Goal: Information Seeking & Learning: Learn about a topic

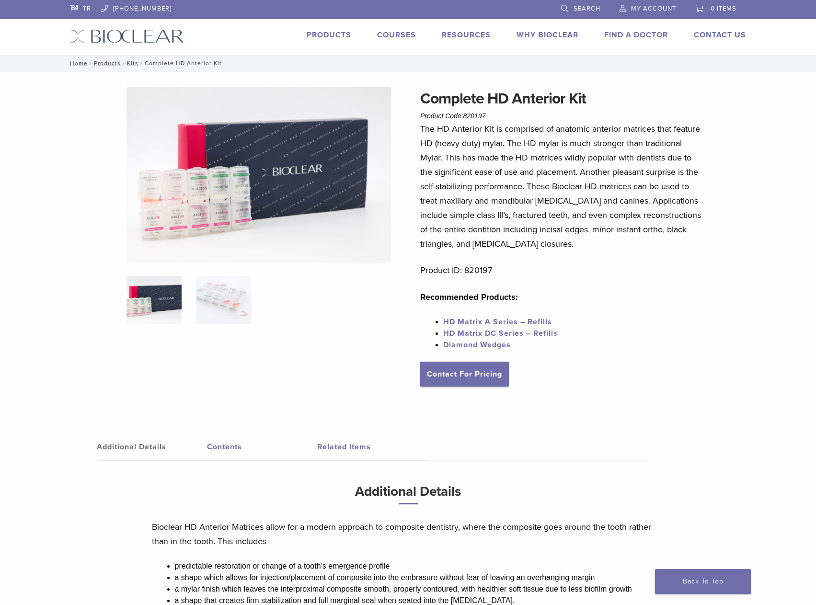
click at [228, 170] on img at bounding box center [258, 175] width 264 height 176
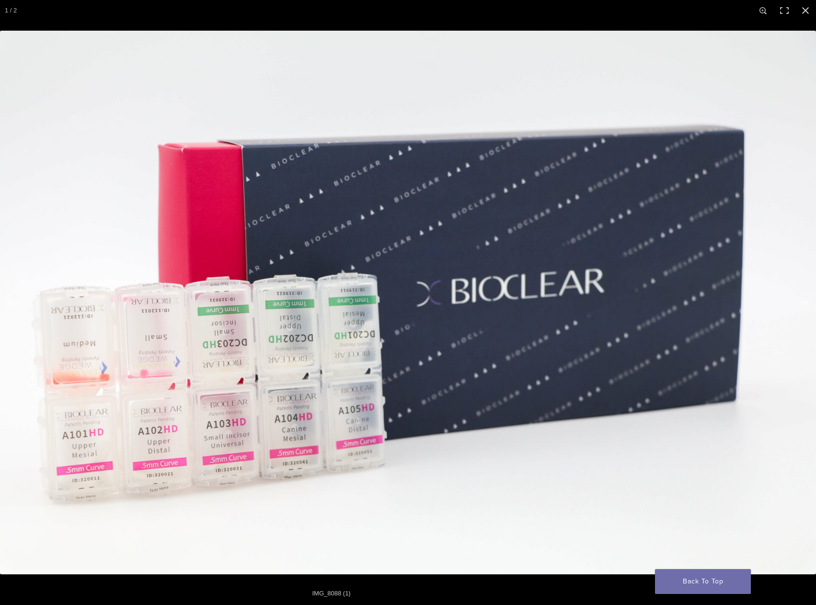
click at [796, 335] on img at bounding box center [408, 303] width 816 height 544
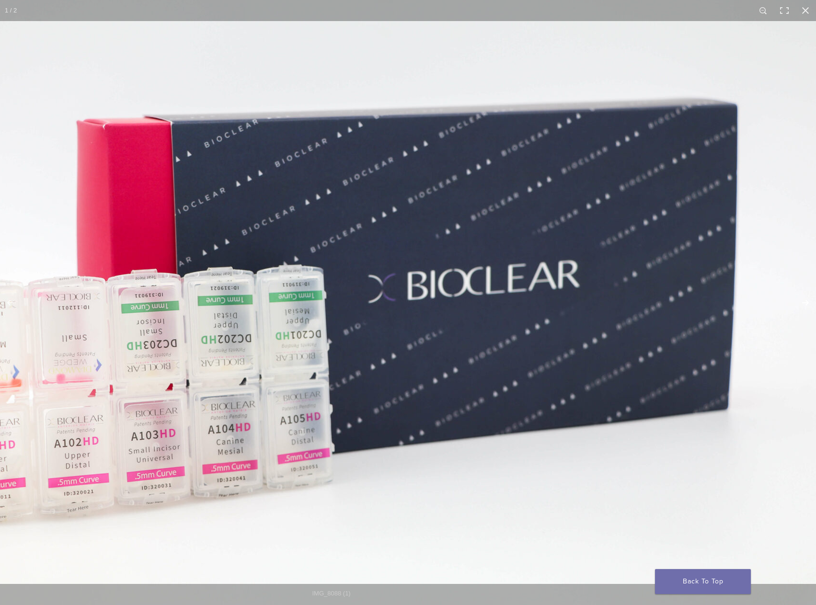
click at [792, 319] on button "Next (arrow right)" at bounding box center [799, 303] width 34 height 48
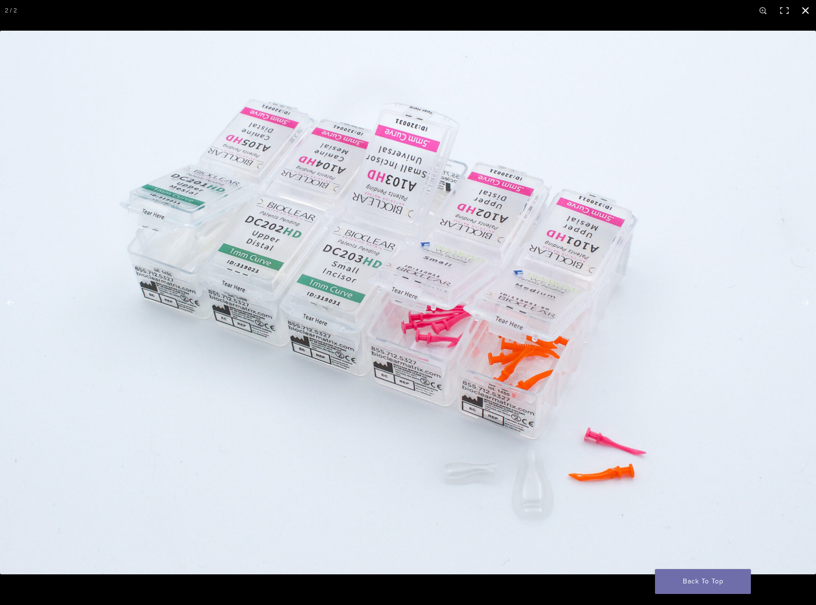
click at [801, 10] on button "Close (Esc)" at bounding box center [805, 10] width 21 height 21
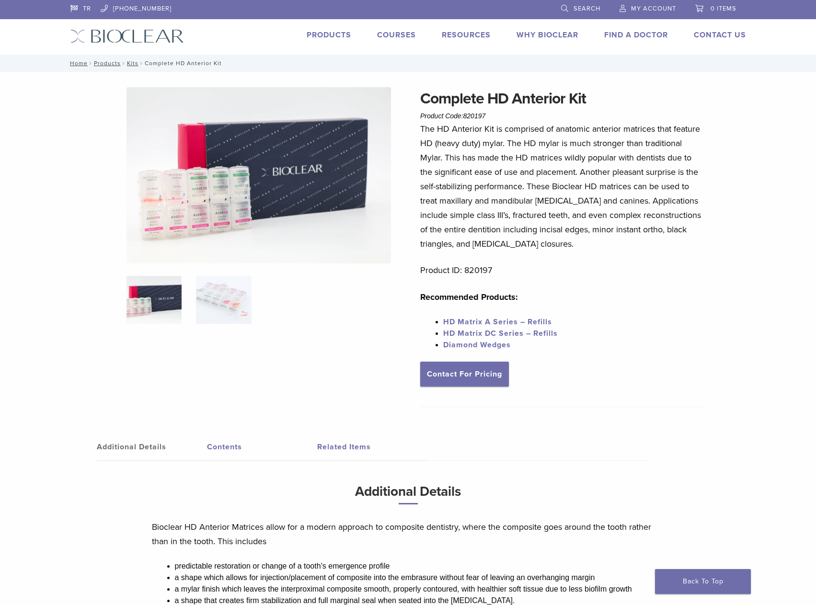
click at [569, 6] on link "Search" at bounding box center [580, 7] width 39 height 14
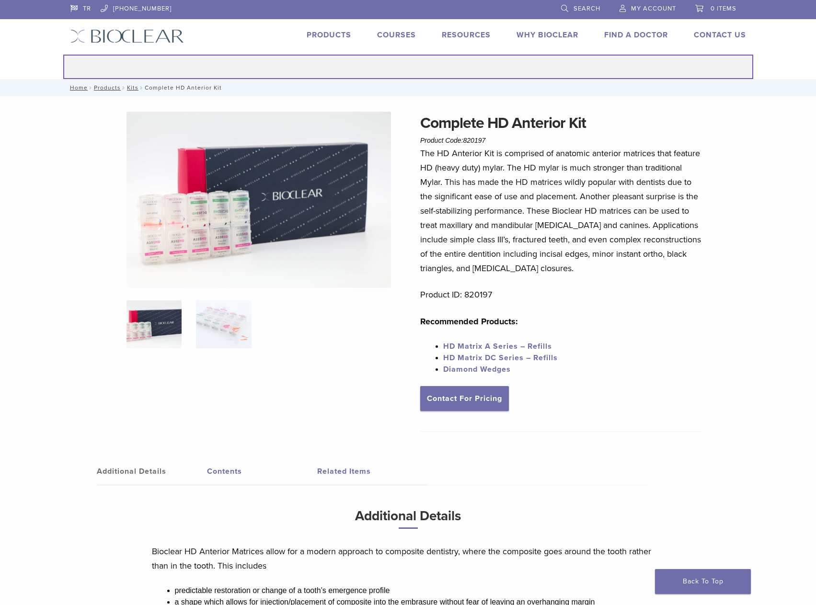
click at [396, 63] on input "Search for:" at bounding box center [408, 67] width 690 height 24
type input "**********"
click at [63, 54] on button "Search" at bounding box center [63, 54] width 0 height 0
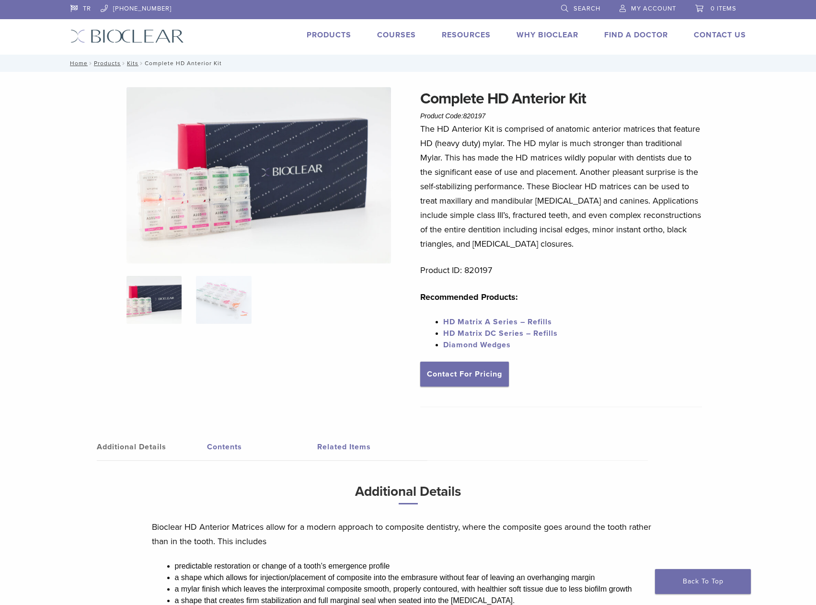
click at [573, 6] on span "Search" at bounding box center [586, 9] width 27 height 8
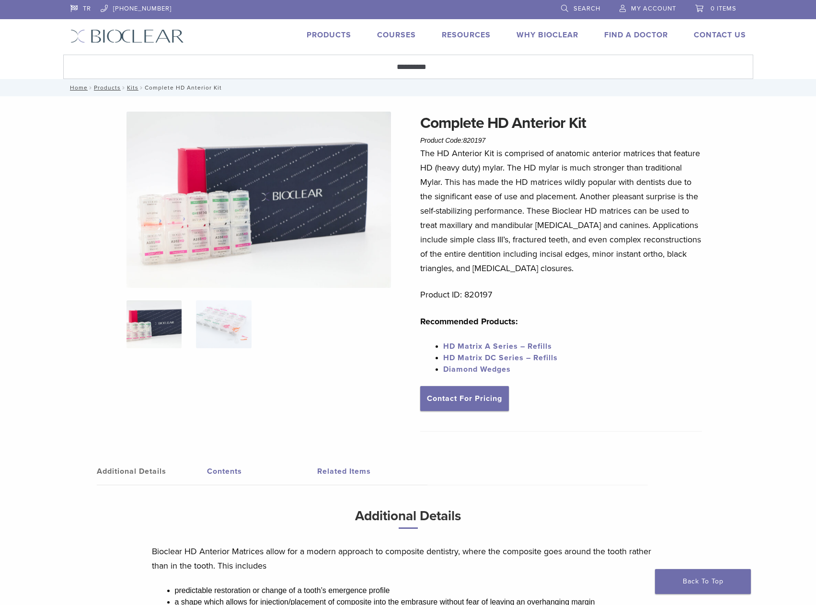
click at [561, 0] on link "Search" at bounding box center [580, 7] width 39 height 14
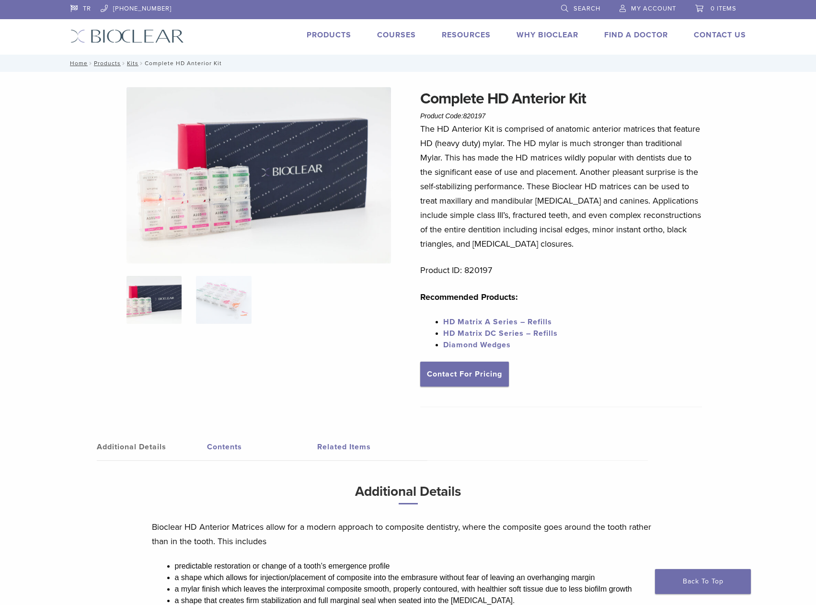
click at [573, 6] on span "Search" at bounding box center [586, 9] width 27 height 8
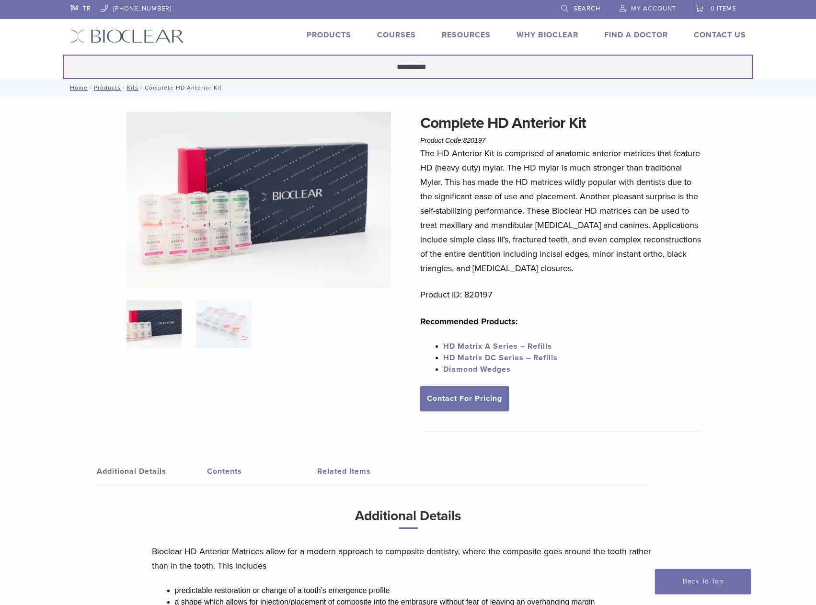
click at [437, 66] on input "**********" at bounding box center [408, 67] width 690 height 24
type input "*******"
click at [63, 54] on button "Search" at bounding box center [63, 54] width 0 height 0
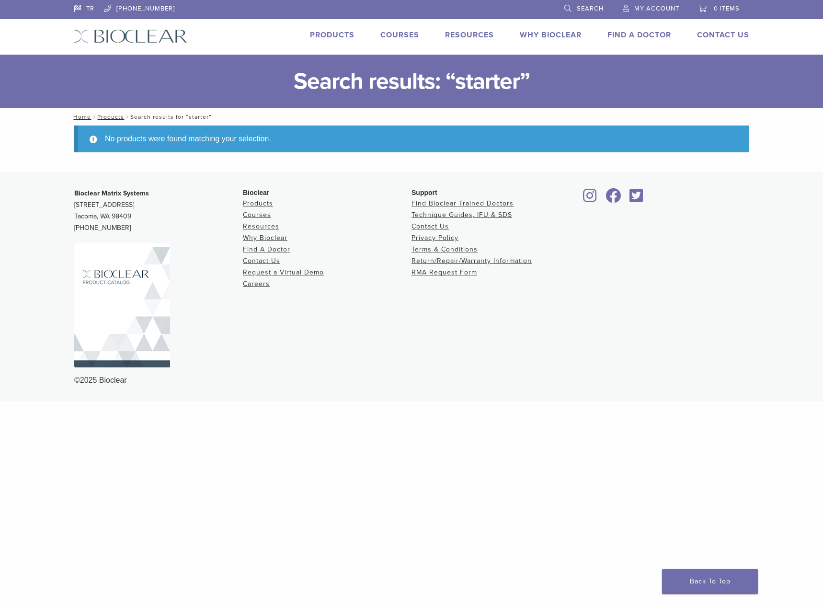
click at [331, 34] on link "Products" at bounding box center [332, 35] width 45 height 10
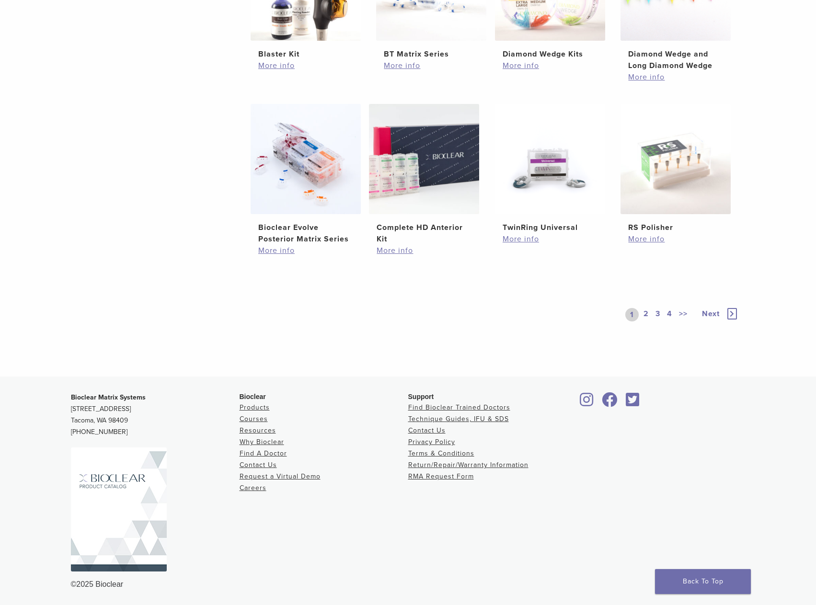
scroll to position [635, 0]
click at [646, 312] on link "2" at bounding box center [645, 314] width 9 height 13
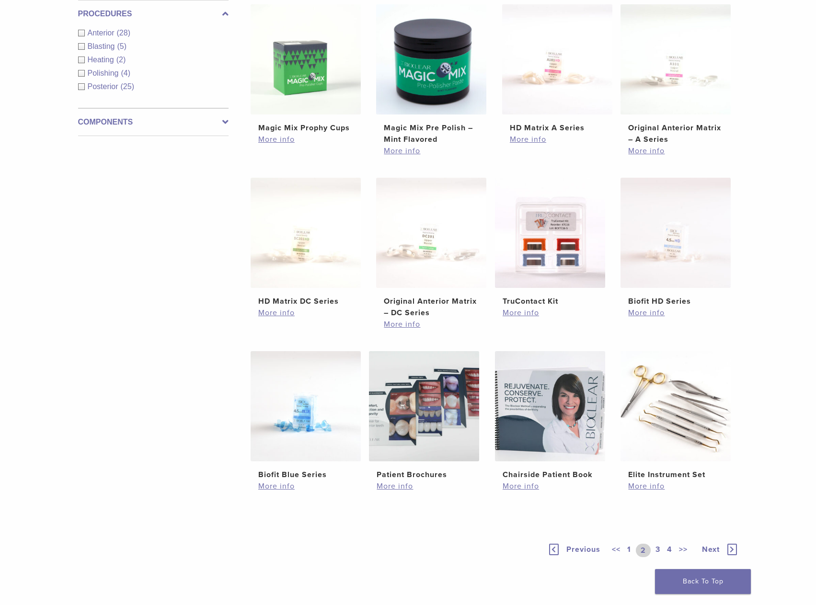
scroll to position [384, 0]
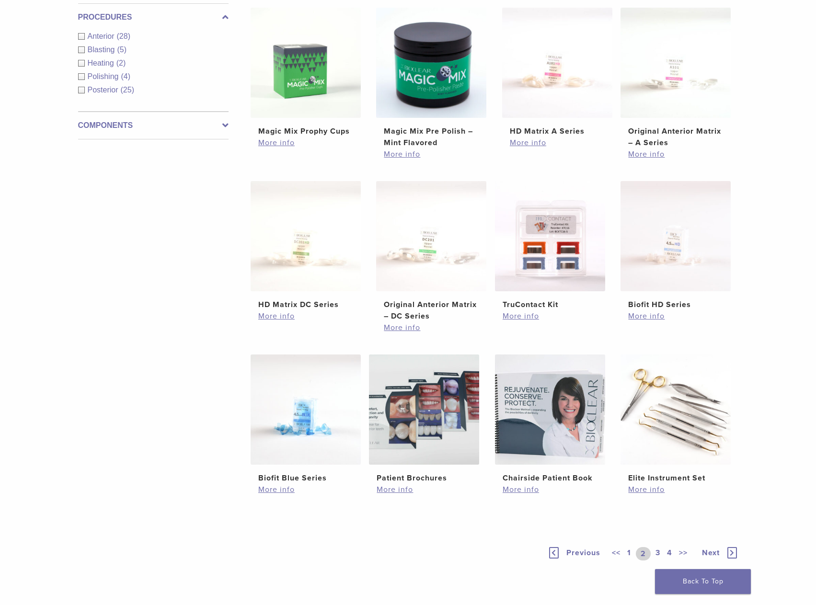
click at [729, 553] on icon at bounding box center [732, 552] width 10 height 11
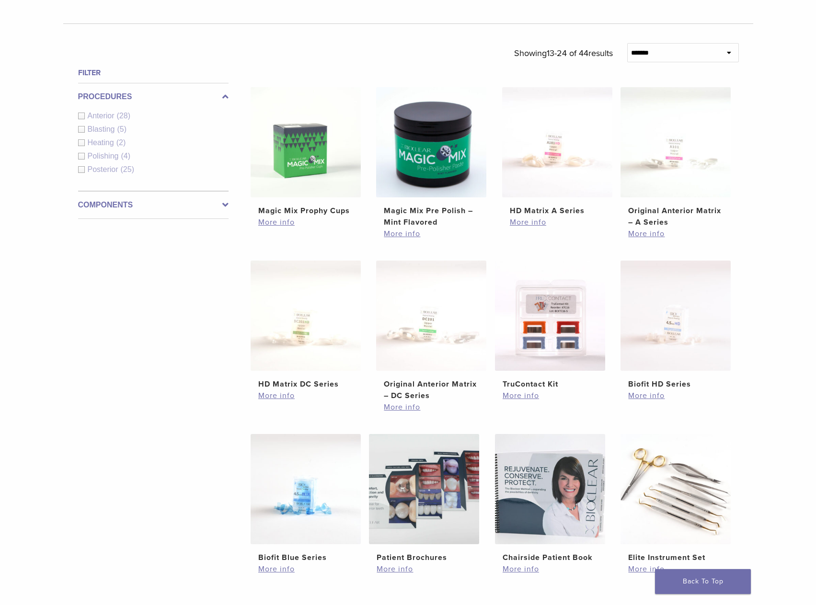
scroll to position [384, 0]
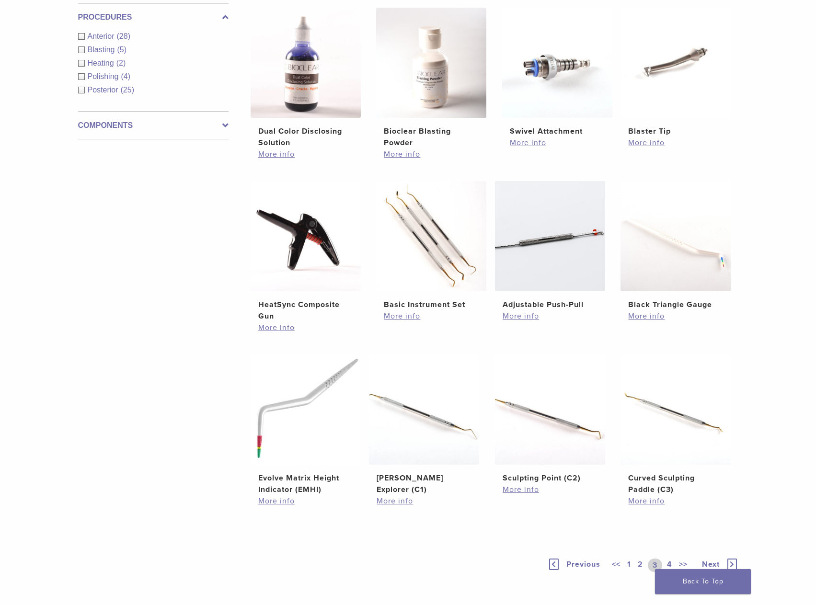
click at [735, 559] on icon at bounding box center [732, 563] width 10 height 11
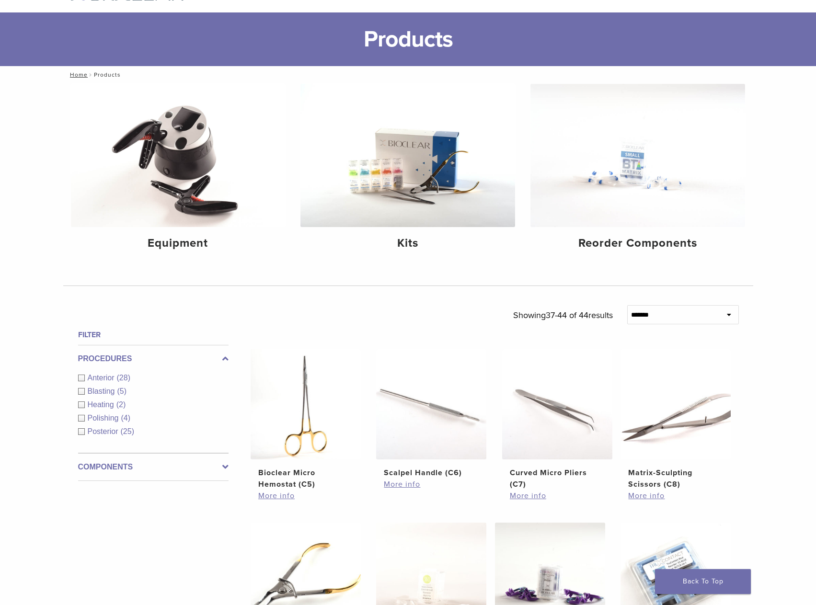
scroll to position [0, 0]
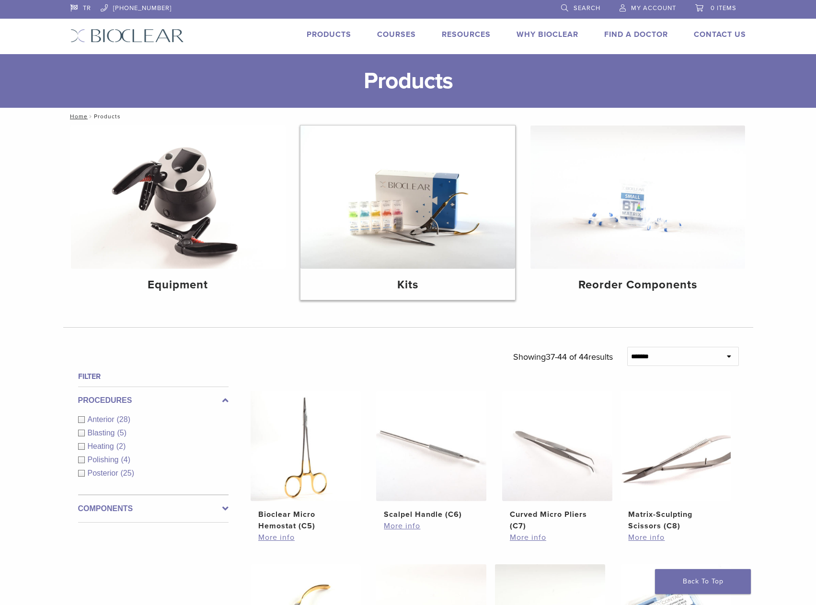
click at [456, 218] on img at bounding box center [407, 196] width 215 height 143
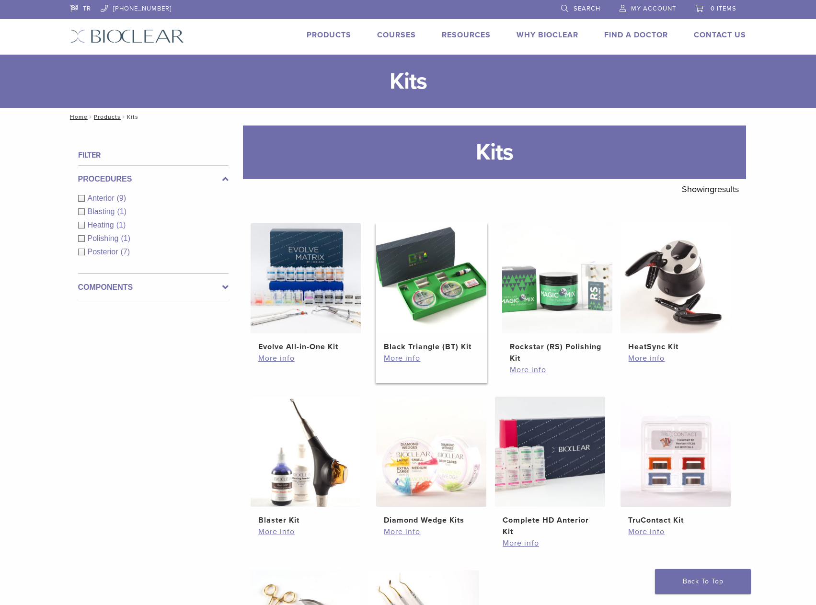
click at [432, 285] on img at bounding box center [431, 278] width 110 height 110
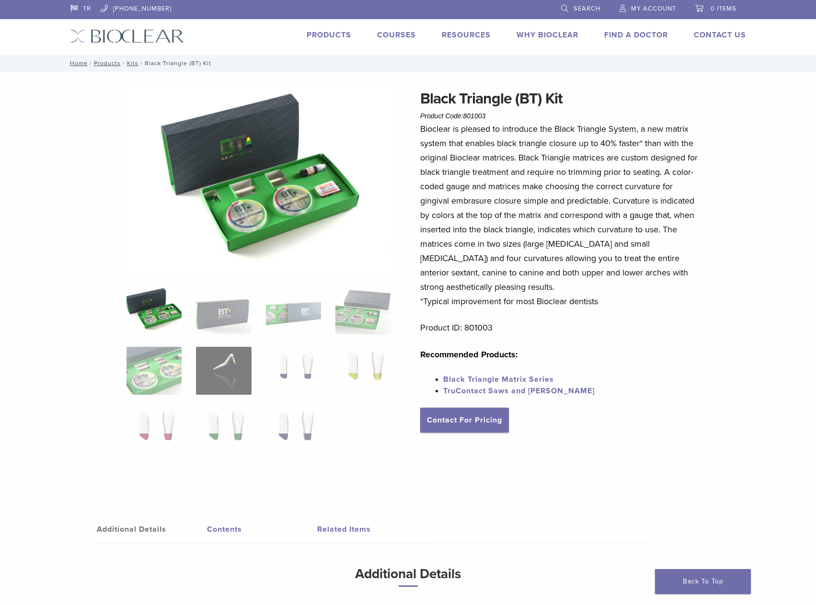
click at [276, 170] on img at bounding box center [258, 180] width 264 height 187
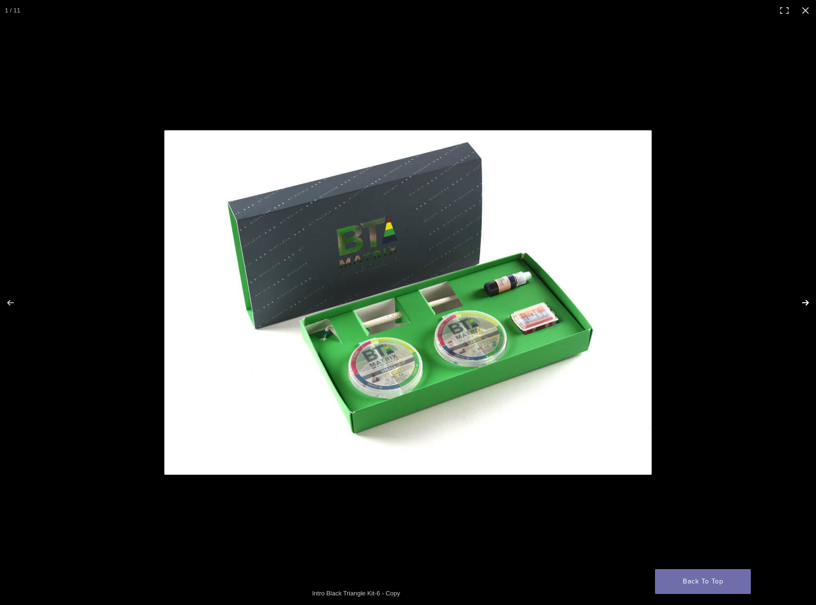
click at [800, 301] on button "Next (arrow right)" at bounding box center [799, 303] width 34 height 48
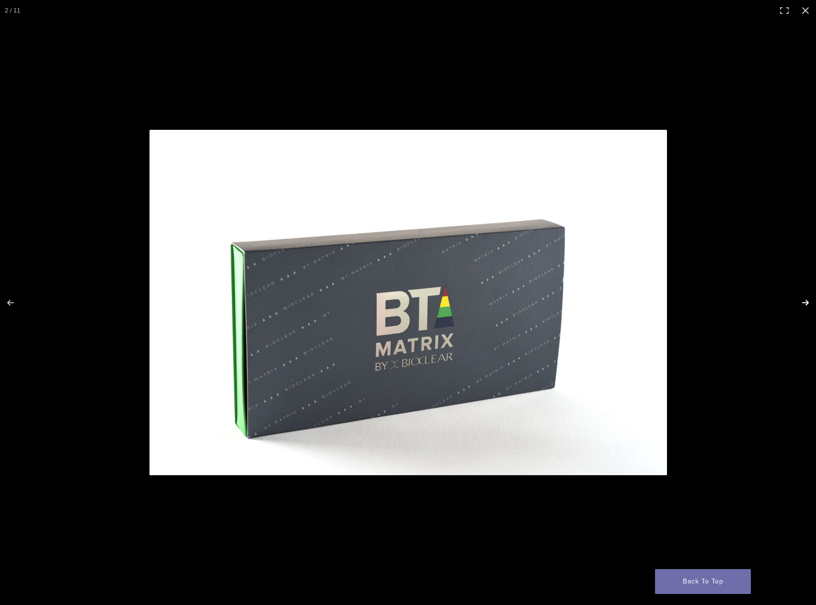
click at [800, 301] on button "Next (arrow right)" at bounding box center [799, 303] width 34 height 48
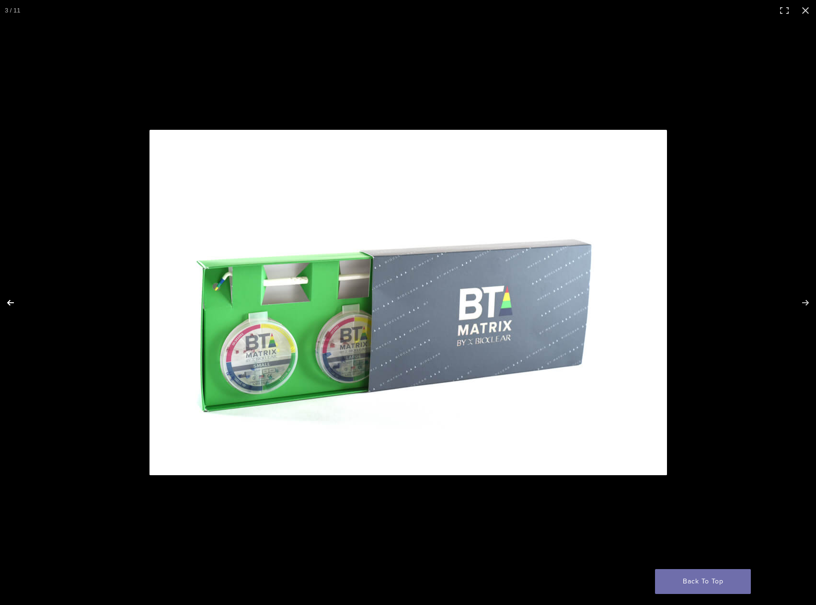
click at [23, 302] on button "Previous (arrow left)" at bounding box center [17, 303] width 34 height 48
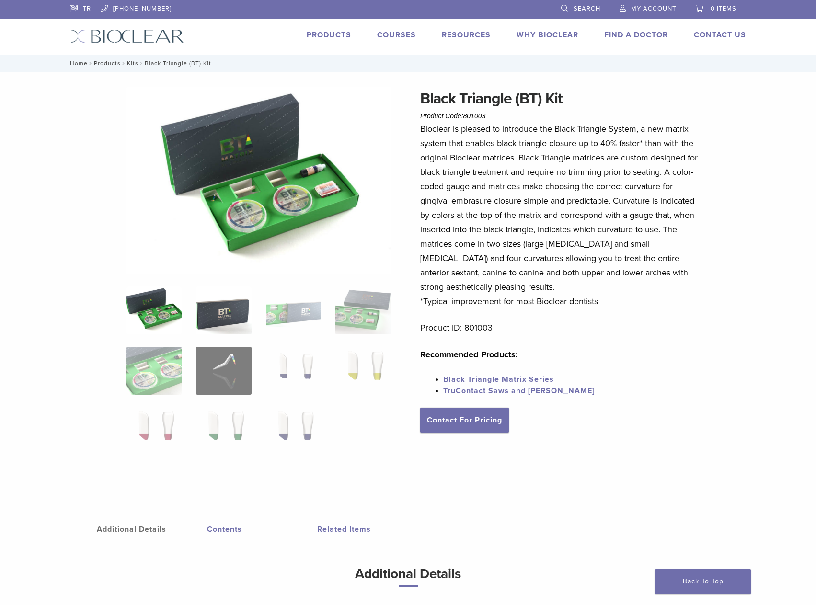
click at [233, 320] on img at bounding box center [223, 310] width 55 height 48
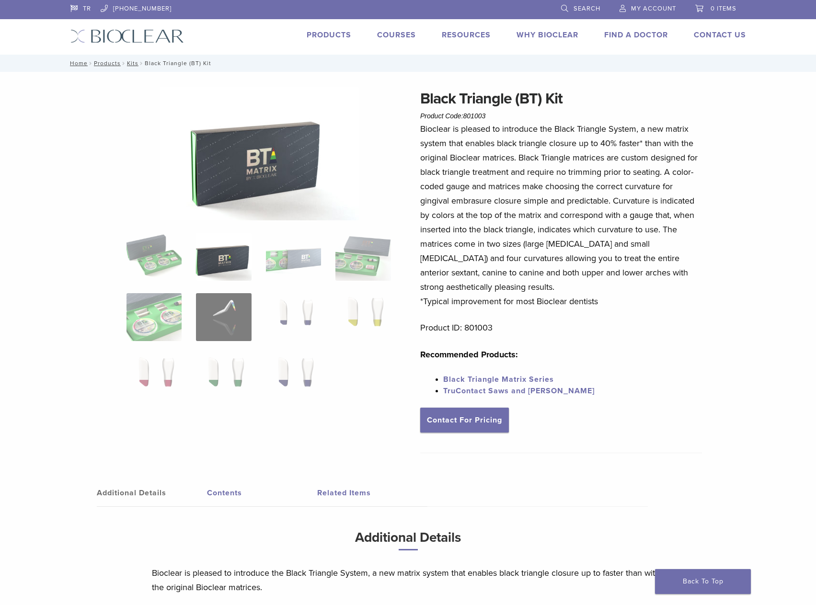
click at [247, 158] on img at bounding box center [258, 153] width 199 height 133
click at [346, 258] on img at bounding box center [362, 257] width 55 height 48
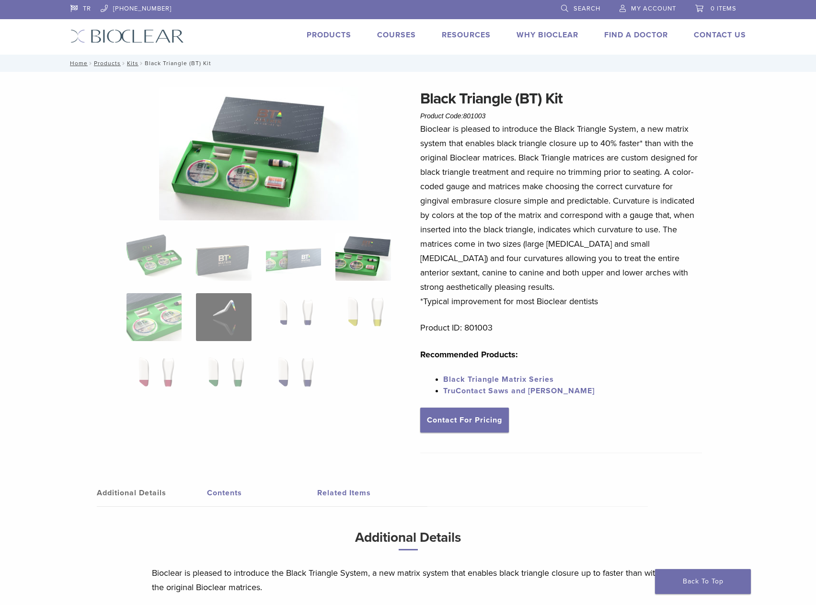
click at [267, 154] on img at bounding box center [258, 153] width 199 height 133
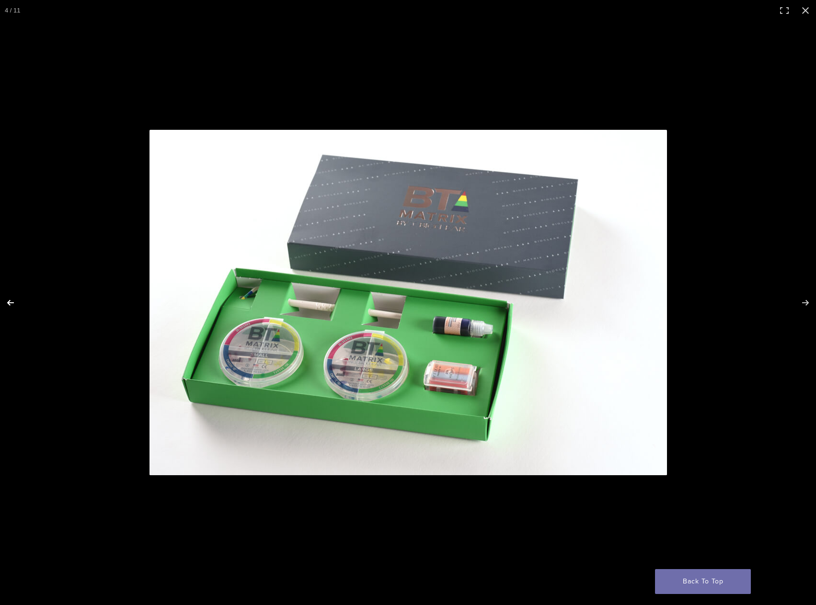
click at [9, 299] on button "Previous (arrow left)" at bounding box center [17, 303] width 34 height 48
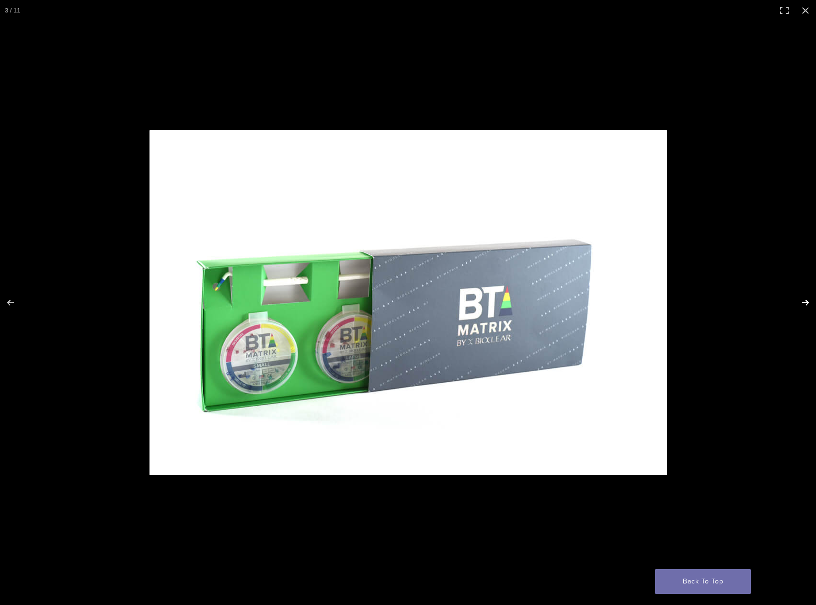
click at [799, 300] on button "Next (arrow right)" at bounding box center [799, 303] width 34 height 48
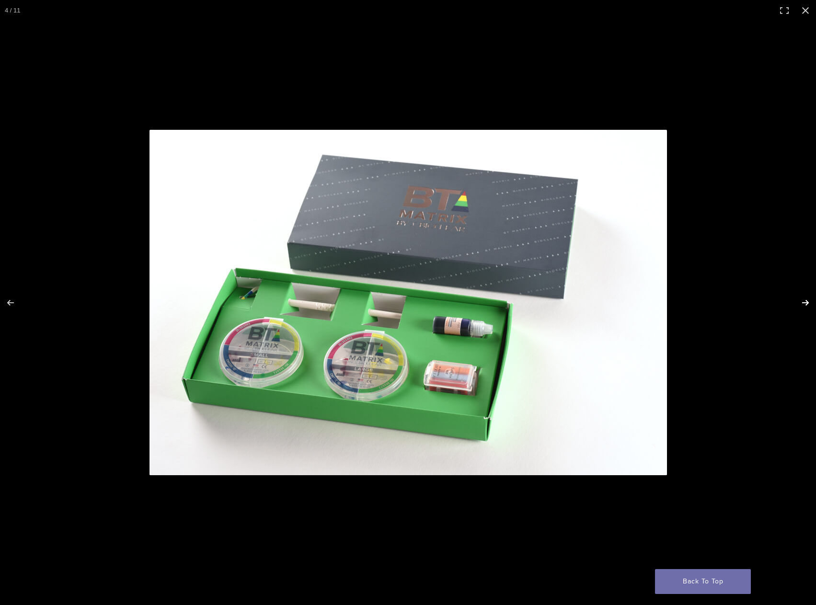
click at [799, 300] on button "Next (arrow right)" at bounding box center [799, 303] width 34 height 48
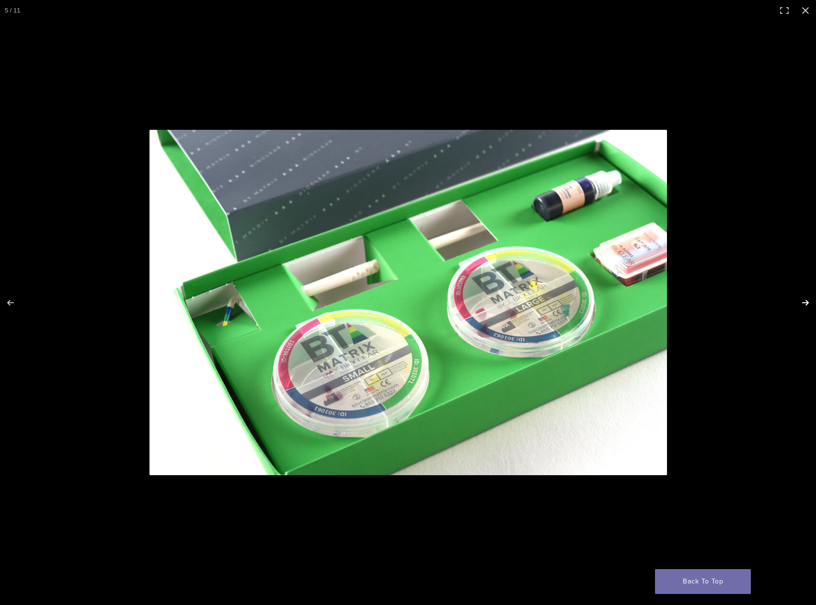
click at [799, 300] on button "Next (arrow right)" at bounding box center [799, 303] width 34 height 48
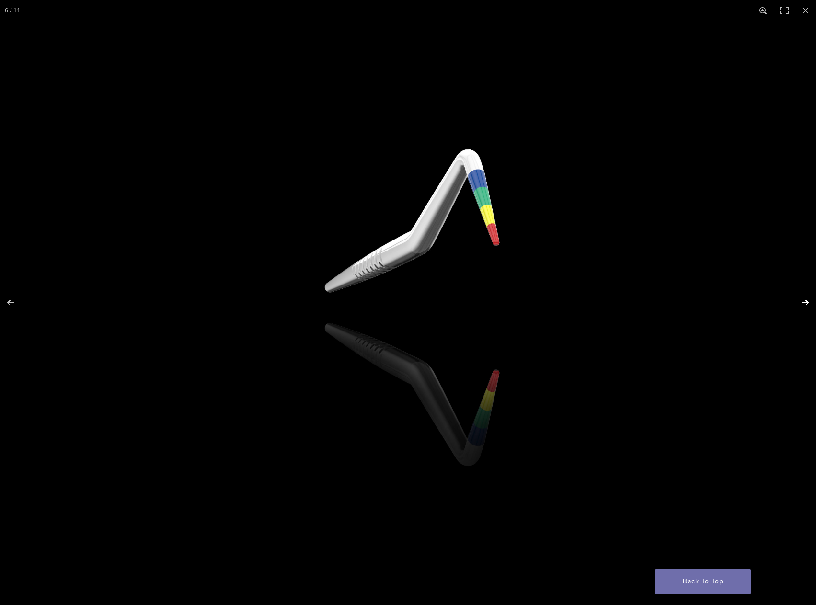
click at [799, 300] on button "Next (arrow right)" at bounding box center [799, 303] width 34 height 48
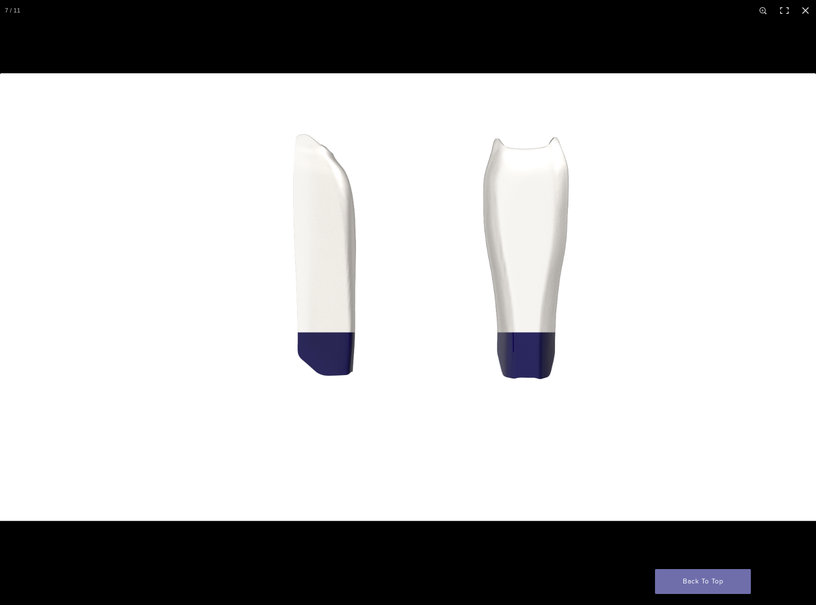
click at [799, 300] on button "Next (arrow right)" at bounding box center [799, 303] width 34 height 48
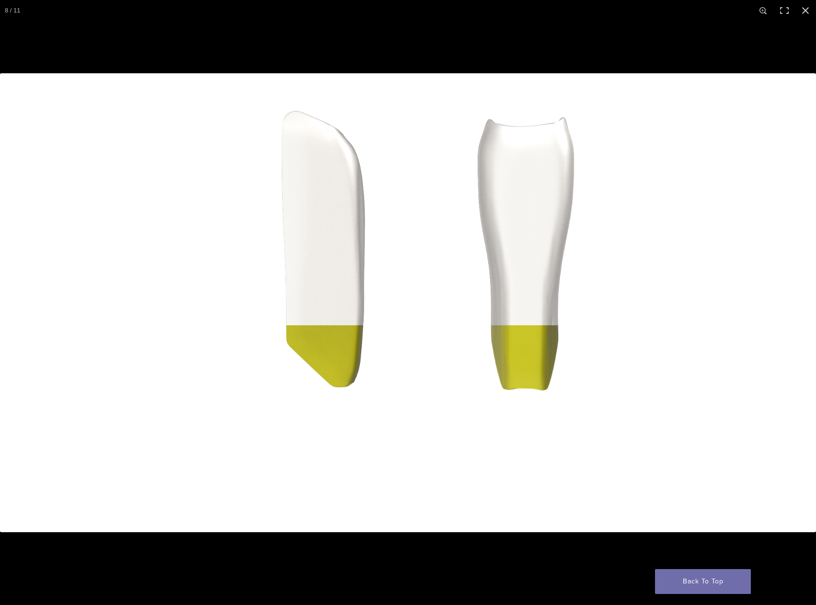
click at [799, 300] on button "Next (arrow right)" at bounding box center [799, 303] width 34 height 48
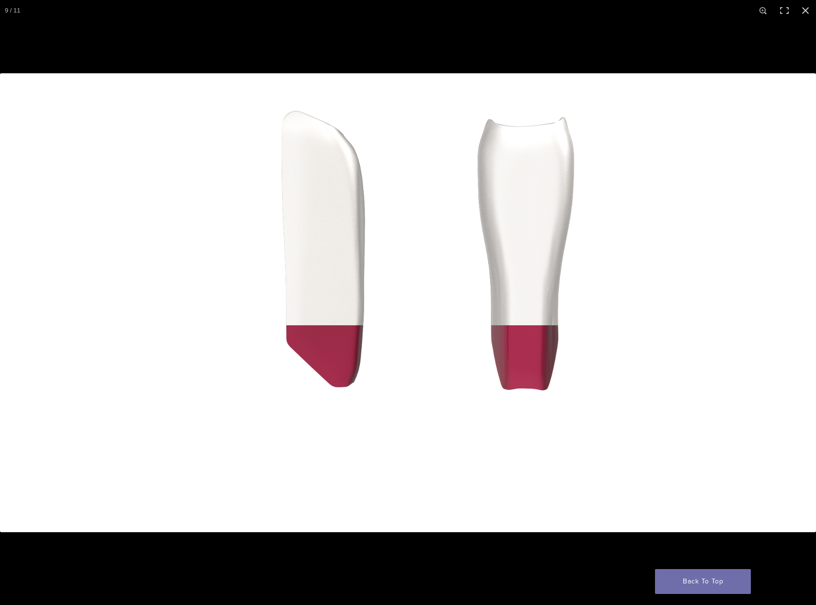
click at [799, 300] on button "Next (arrow right)" at bounding box center [799, 303] width 34 height 48
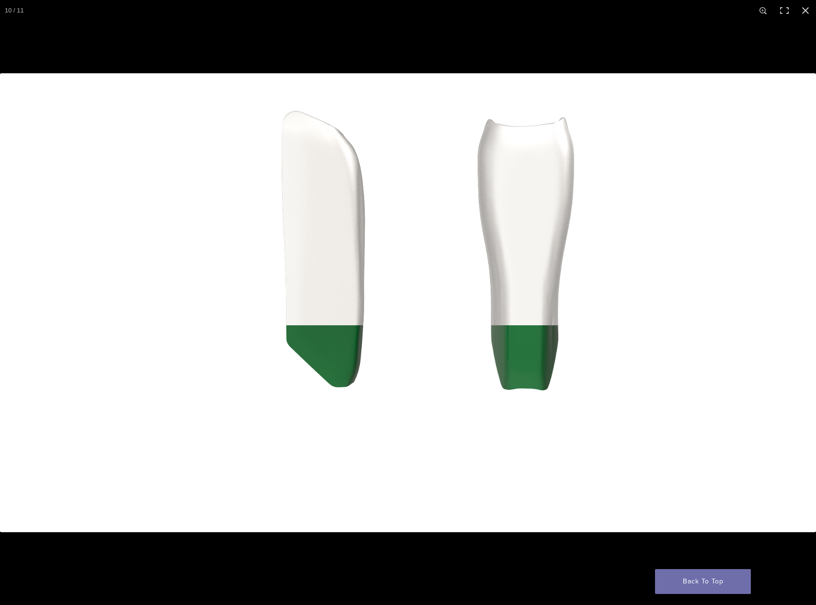
click at [799, 300] on button "Next (arrow right)" at bounding box center [799, 303] width 34 height 48
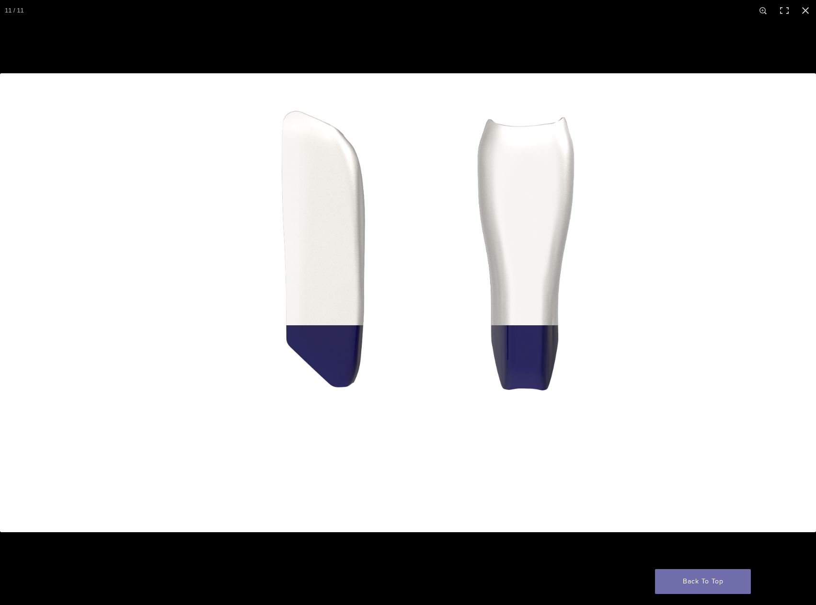
click at [799, 300] on button "Next (arrow right)" at bounding box center [799, 303] width 34 height 48
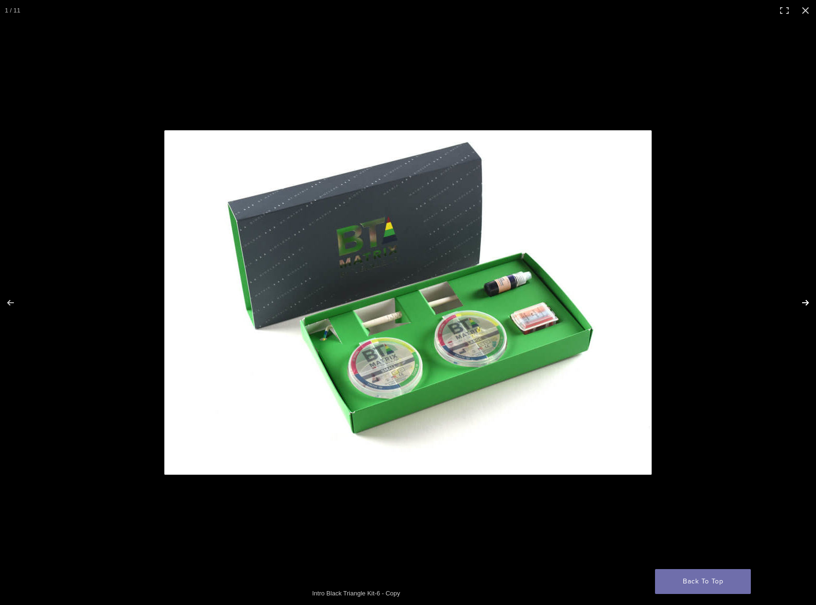
click at [799, 300] on button "Next (arrow right)" at bounding box center [799, 303] width 34 height 48
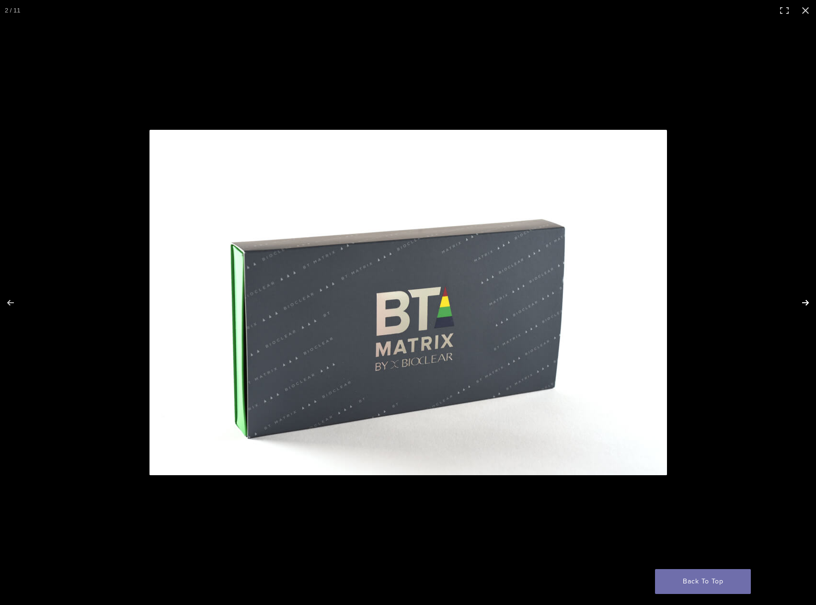
click at [799, 300] on button "Next (arrow right)" at bounding box center [799, 303] width 34 height 48
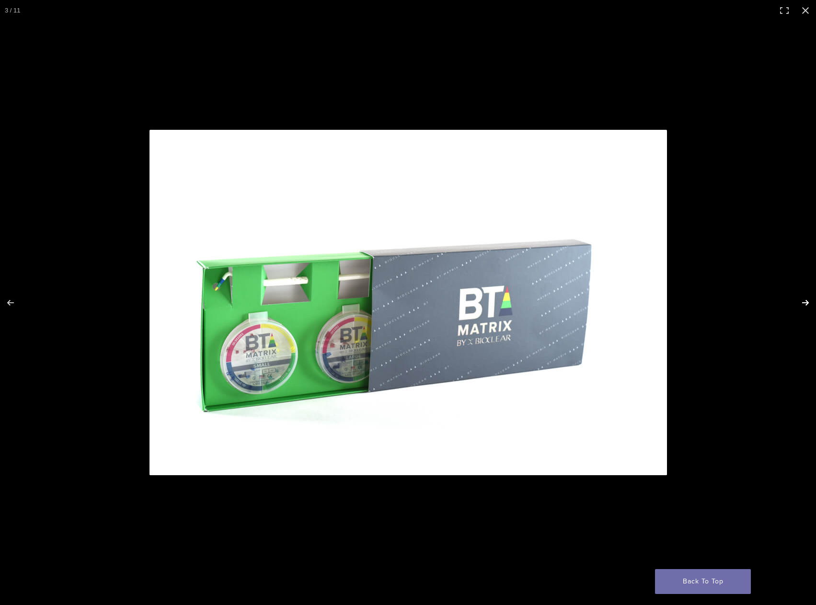
click at [799, 300] on button "Next (arrow right)" at bounding box center [799, 303] width 34 height 48
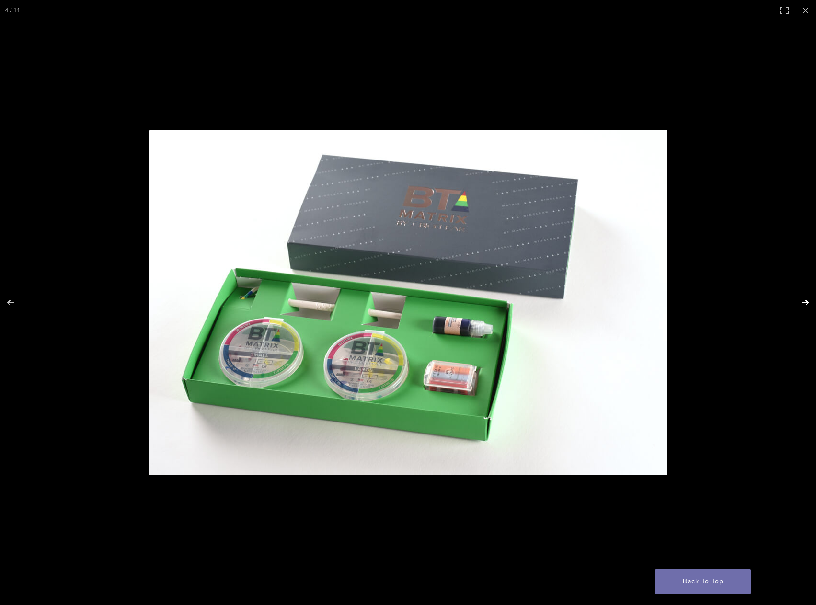
click at [799, 300] on button "Next (arrow right)" at bounding box center [799, 303] width 34 height 48
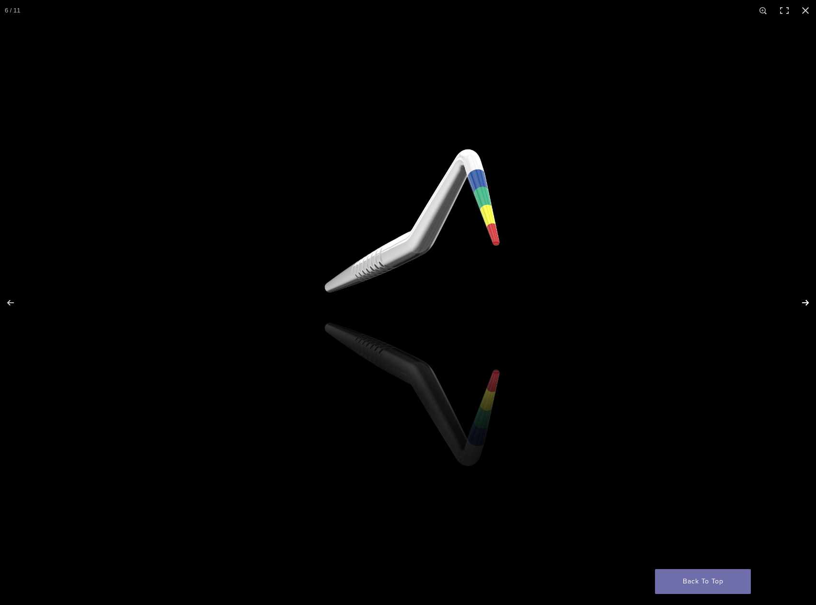
click at [799, 300] on button "Next (arrow right)" at bounding box center [799, 303] width 34 height 48
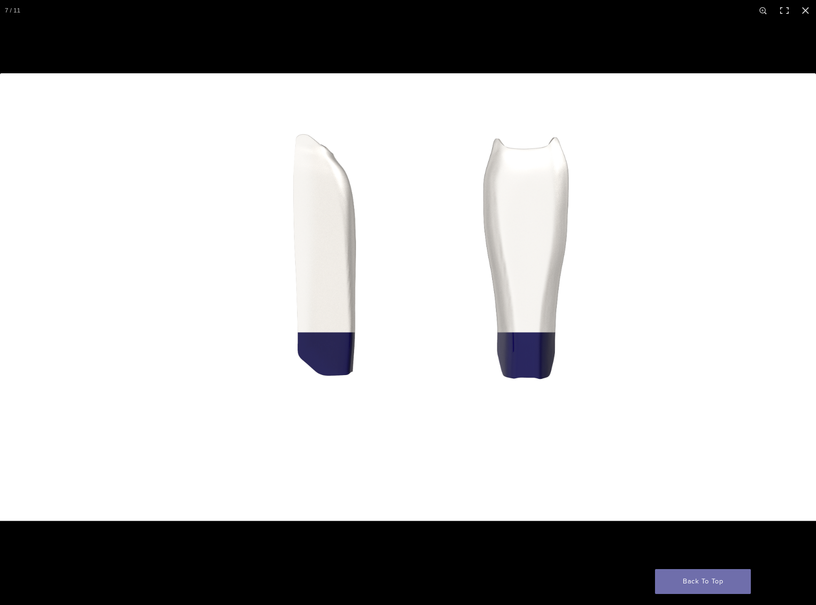
click at [799, 300] on button "Next (arrow right)" at bounding box center [799, 303] width 34 height 48
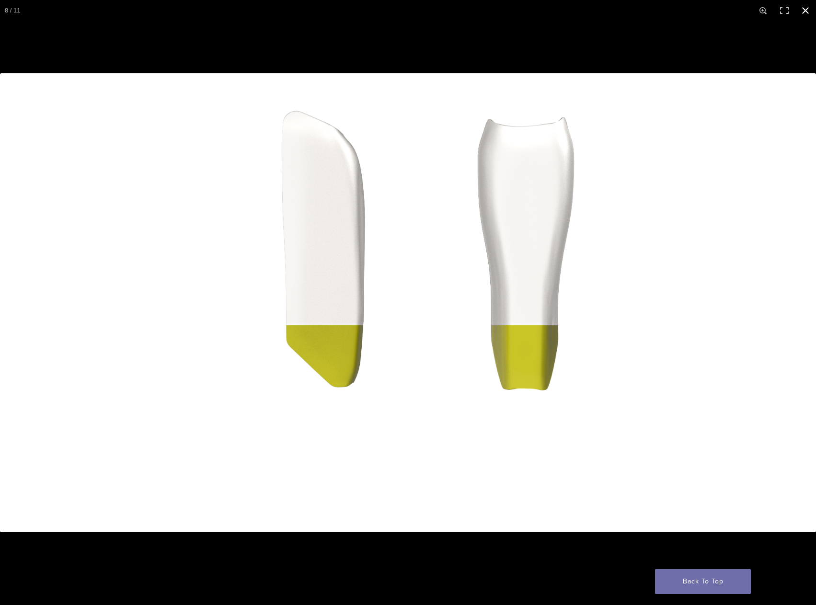
click at [811, 12] on button "Close (Esc)" at bounding box center [805, 10] width 21 height 21
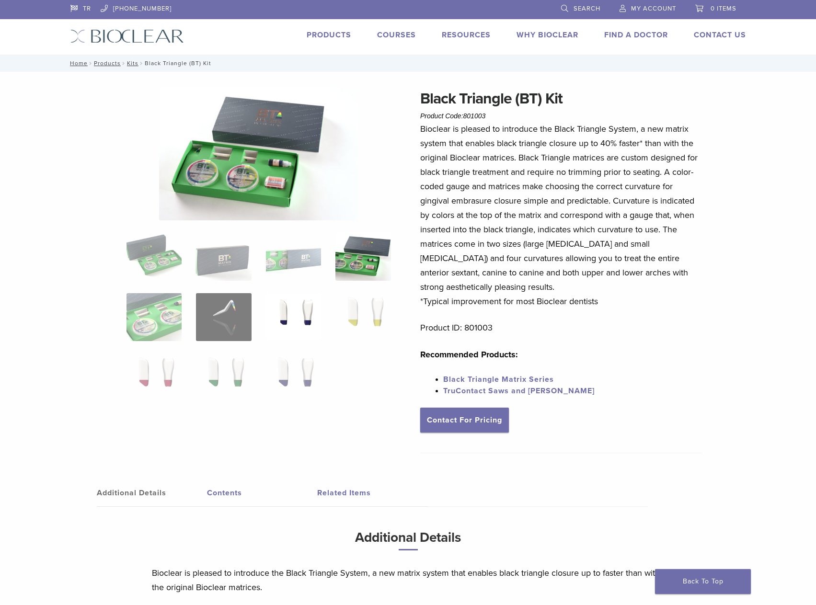
click at [308, 304] on img at bounding box center [293, 317] width 55 height 48
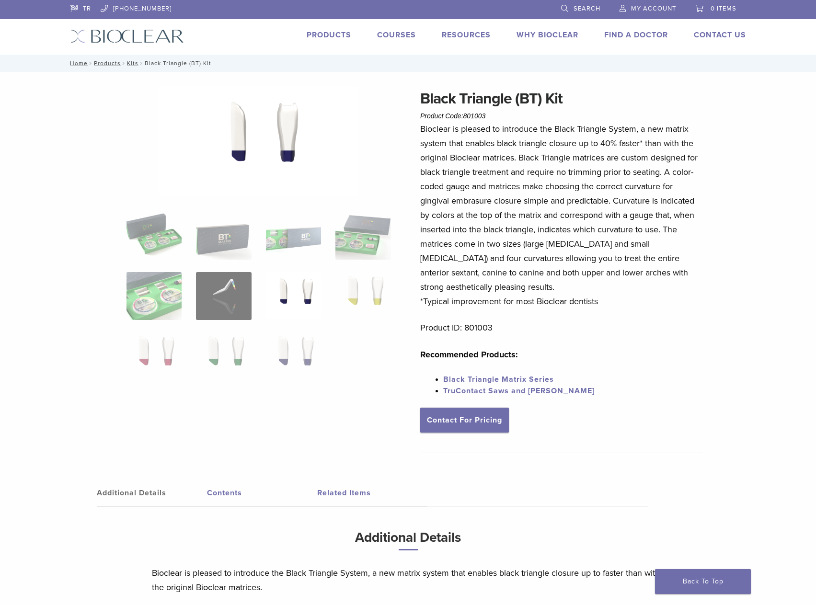
click at [307, 179] on img at bounding box center [258, 143] width 199 height 112
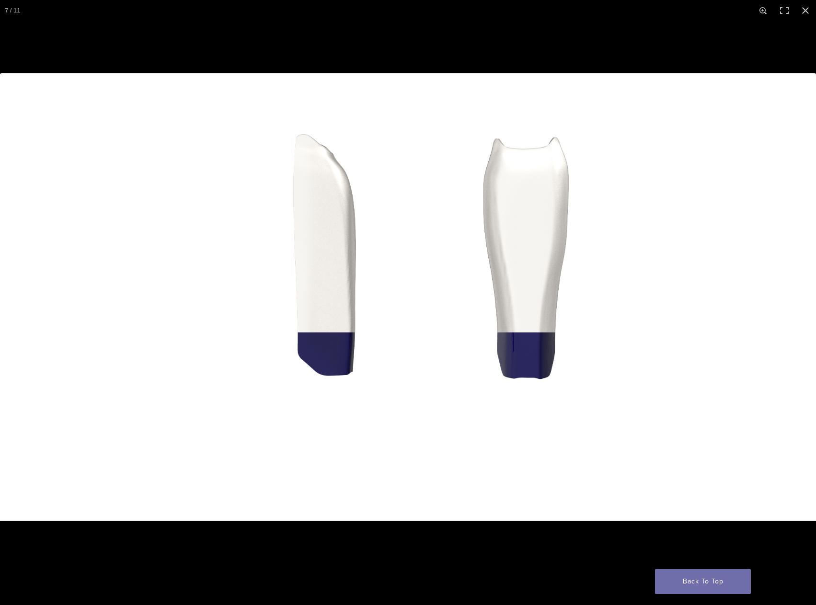
click at [791, 297] on button "Next (arrow right)" at bounding box center [799, 303] width 34 height 48
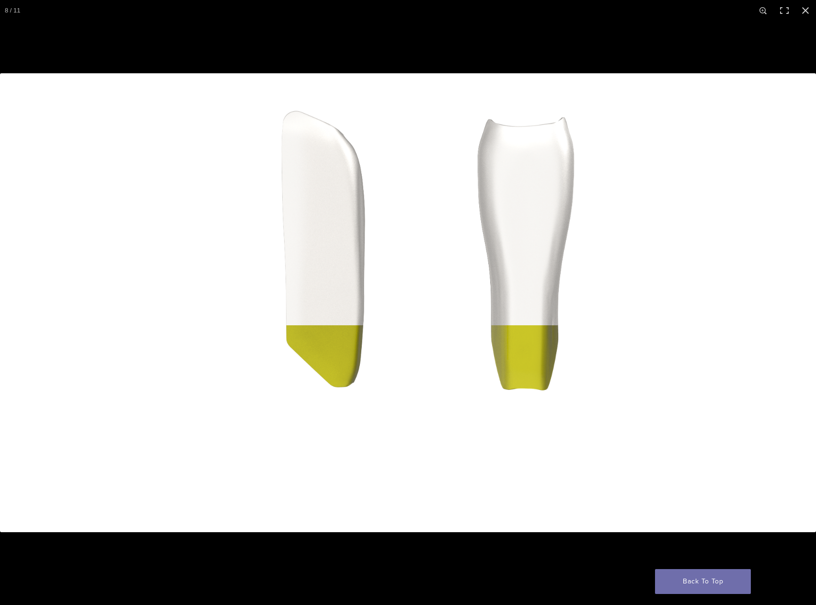
click at [805, 299] on button "Next (arrow right)" at bounding box center [799, 303] width 34 height 48
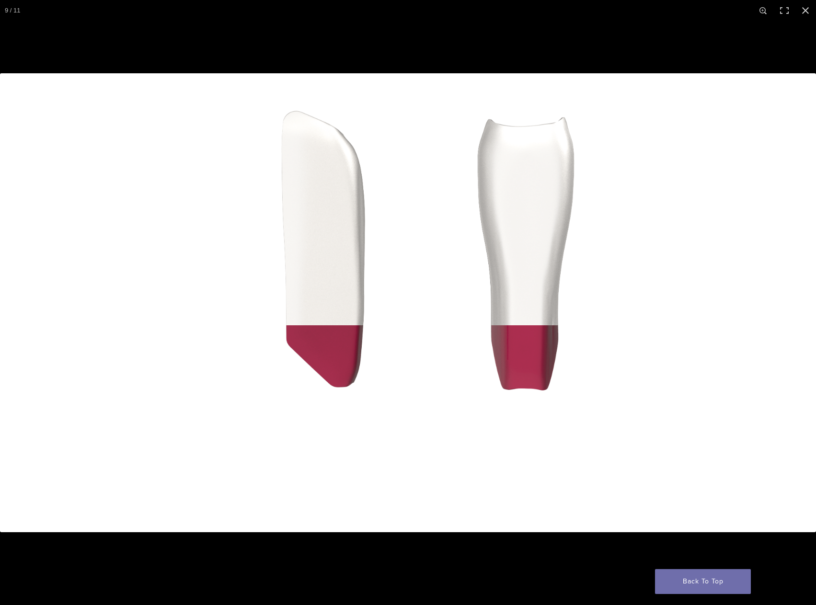
click at [795, 317] on button "Next (arrow right)" at bounding box center [799, 303] width 34 height 48
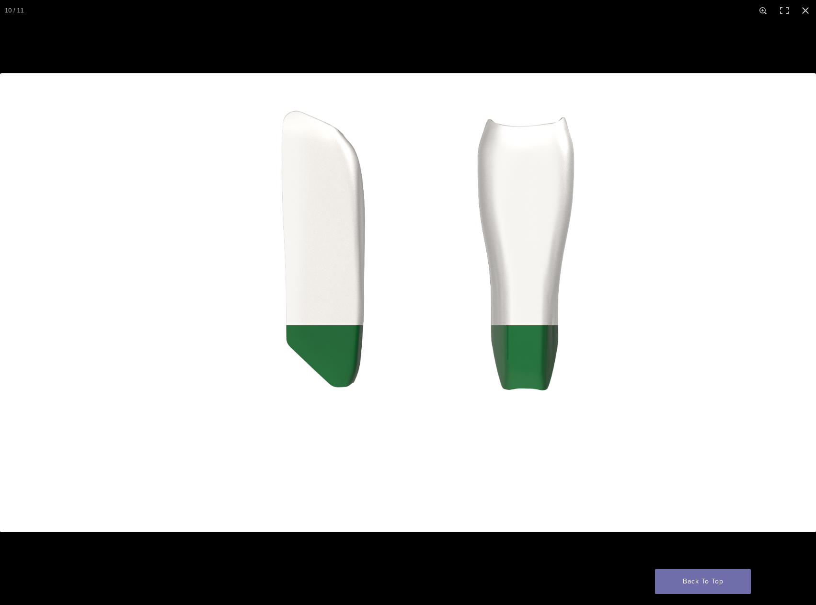
click at [803, 307] on button "Next (arrow right)" at bounding box center [799, 303] width 34 height 48
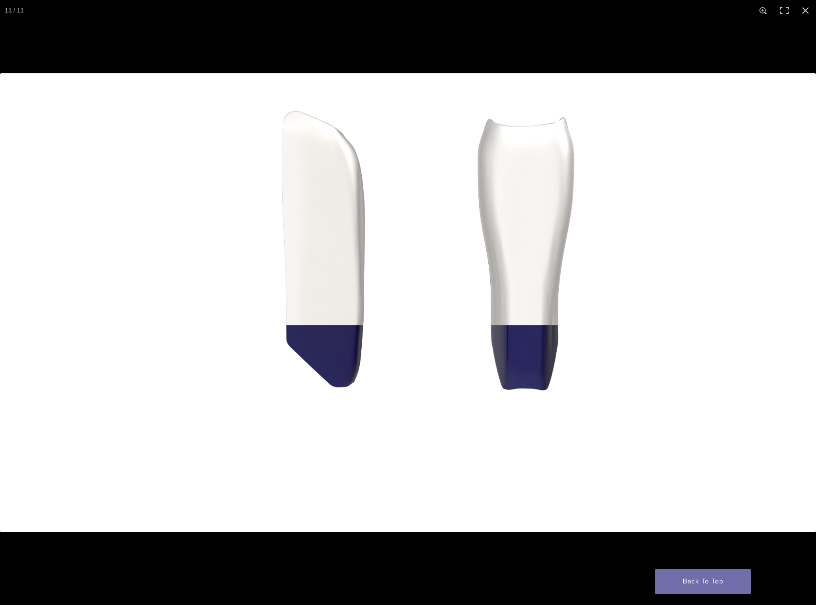
click at [796, 303] on button "Next (arrow right)" at bounding box center [799, 303] width 34 height 48
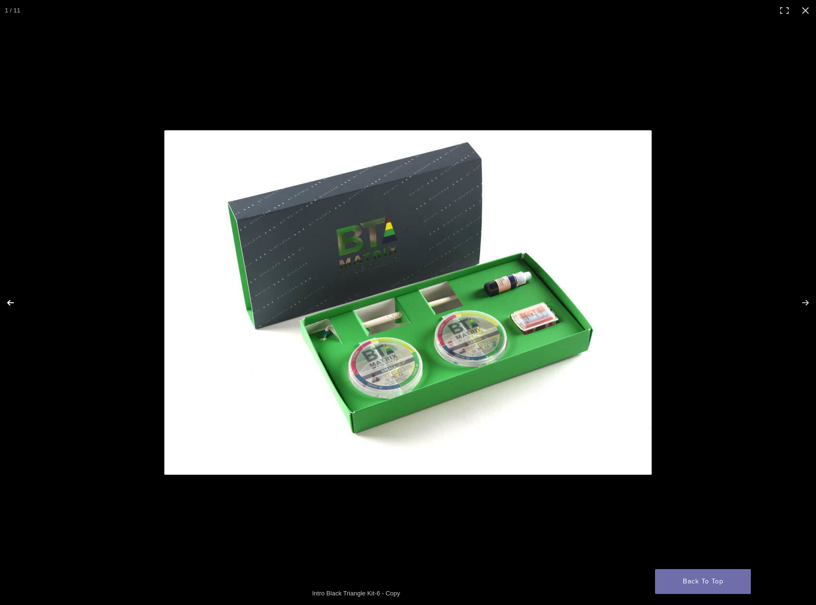
click at [16, 299] on button "Previous (arrow left)" at bounding box center [17, 303] width 34 height 48
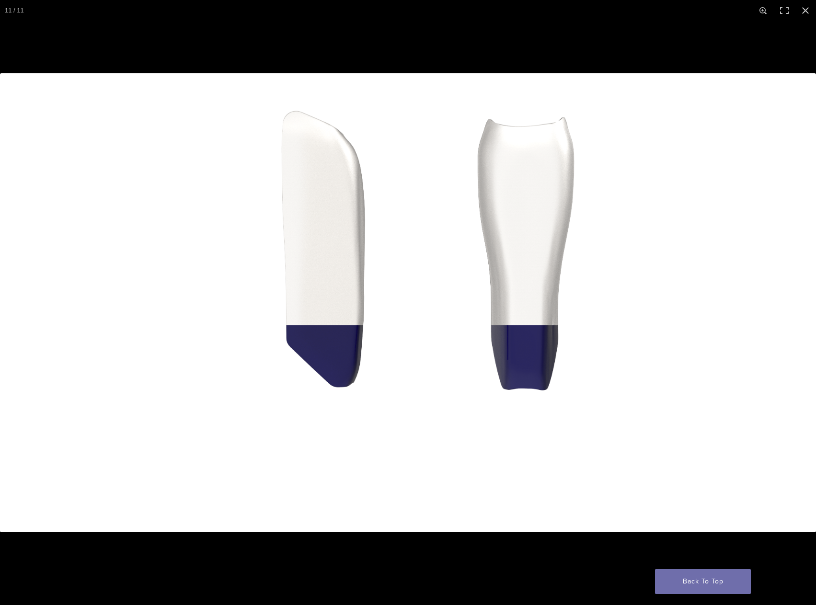
click at [16, 299] on button "Previous (arrow left)" at bounding box center [17, 303] width 34 height 48
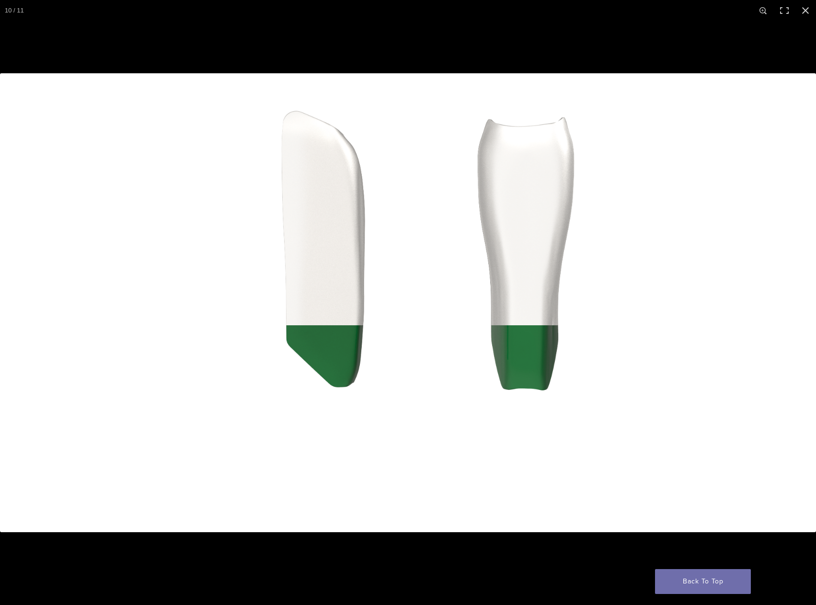
click at [16, 299] on button "Previous (arrow left)" at bounding box center [17, 303] width 34 height 48
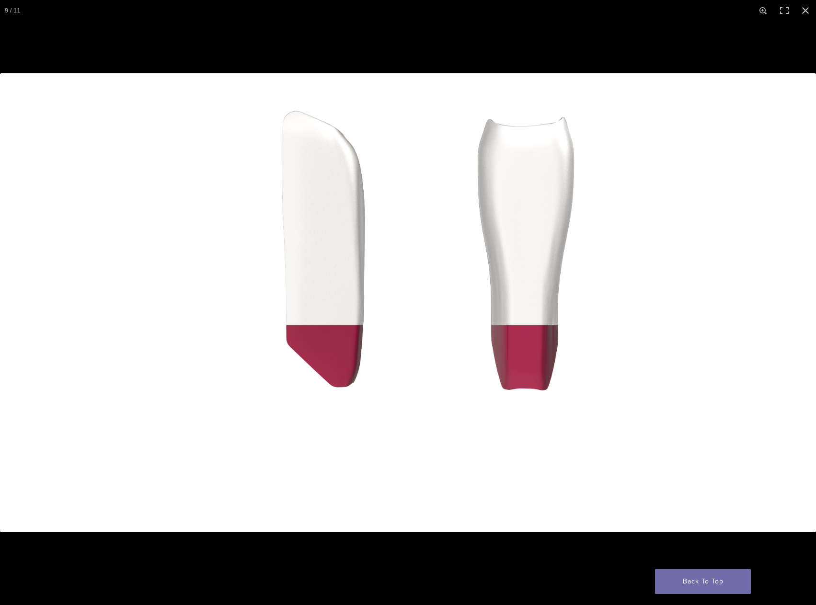
click at [16, 299] on button "Previous (arrow left)" at bounding box center [17, 303] width 34 height 48
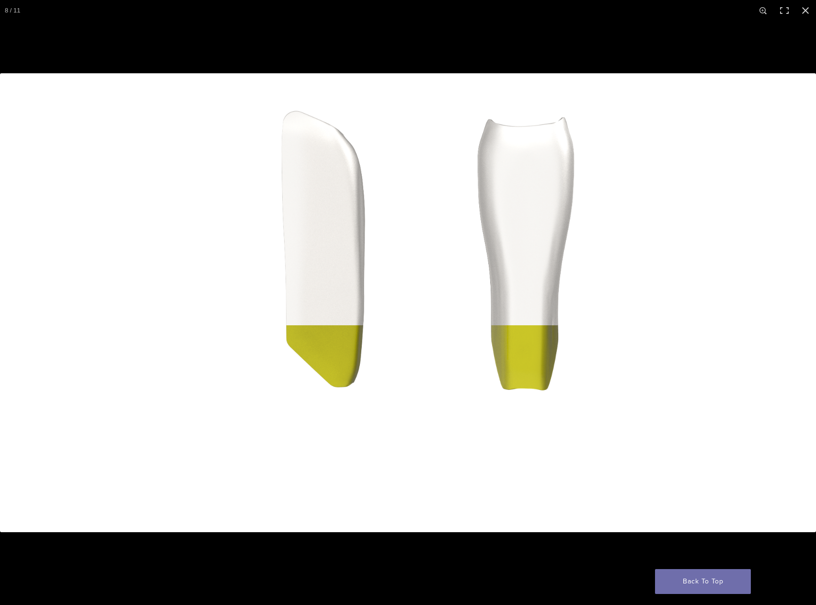
click at [16, 299] on button "Previous (arrow left)" at bounding box center [17, 303] width 34 height 48
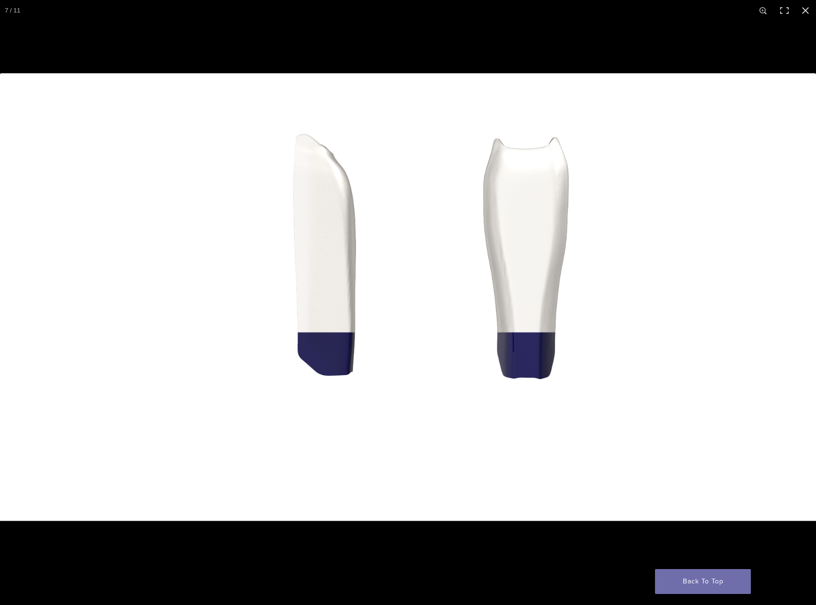
click at [16, 299] on button "Previous (arrow left)" at bounding box center [17, 303] width 34 height 48
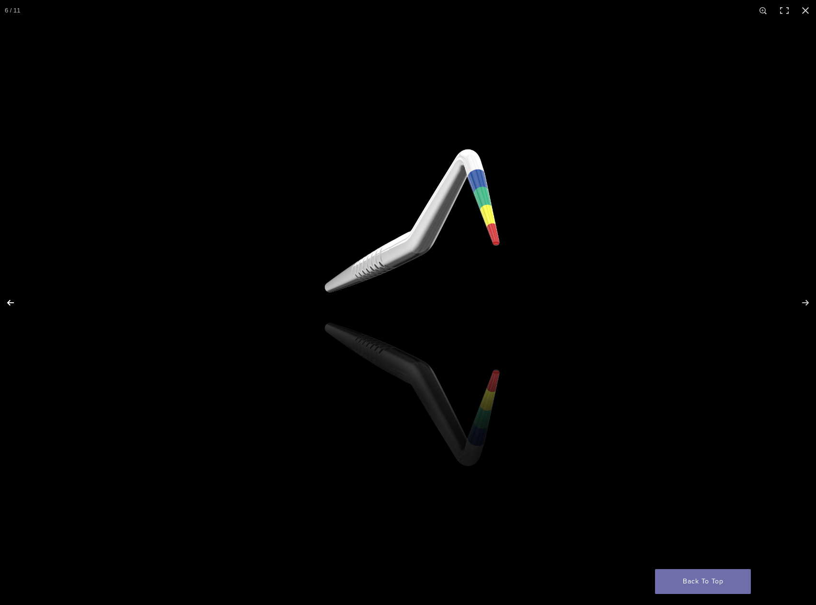
click at [16, 304] on button "Previous (arrow left)" at bounding box center [17, 303] width 34 height 48
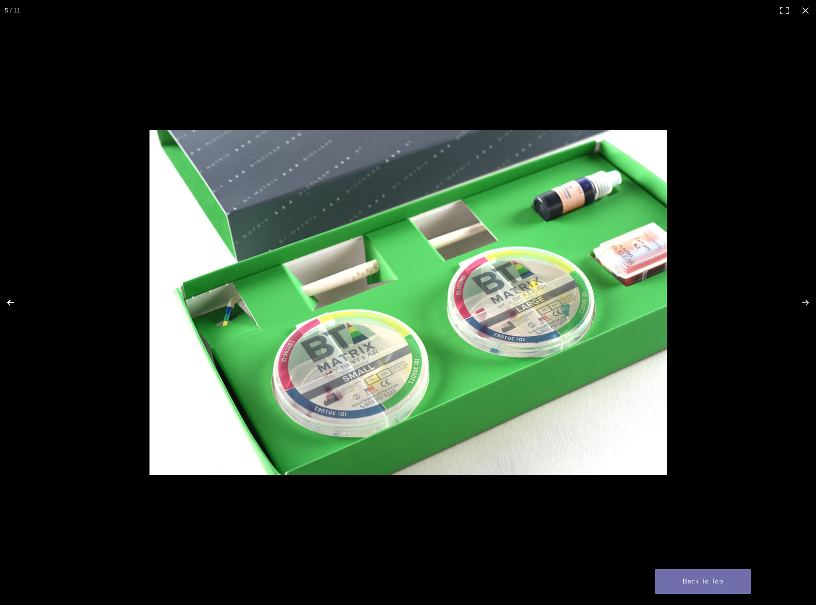
click at [16, 304] on button "Previous (arrow left)" at bounding box center [17, 303] width 34 height 48
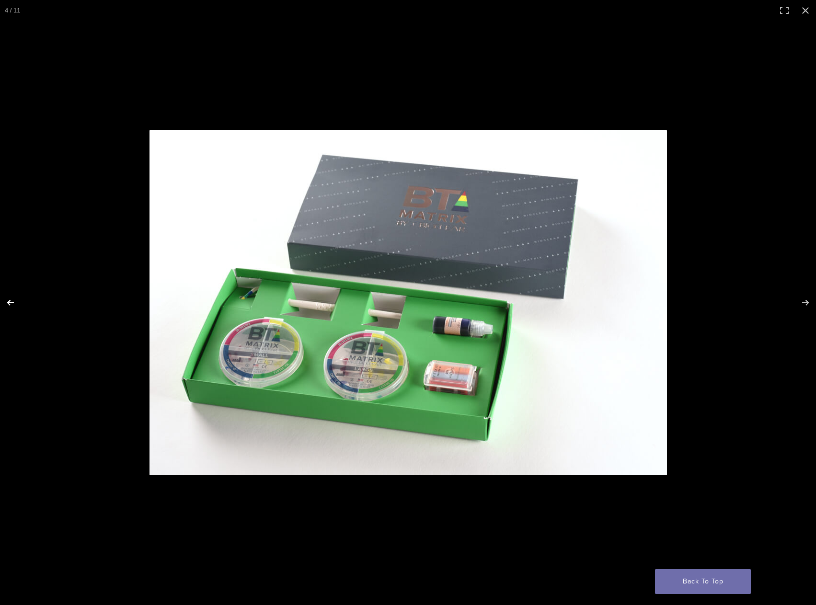
click at [16, 304] on button "Previous (arrow left)" at bounding box center [17, 303] width 34 height 48
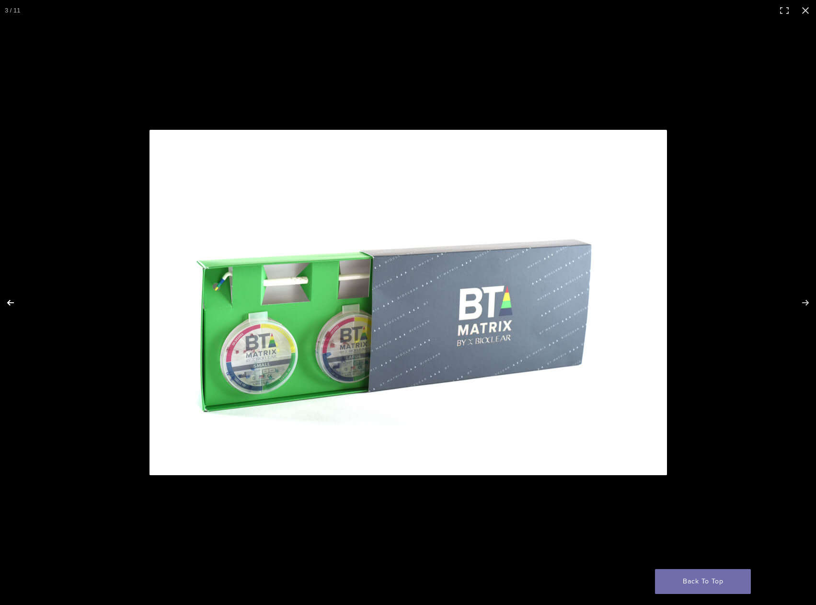
click at [15, 300] on button "Previous (arrow left)" at bounding box center [17, 303] width 34 height 48
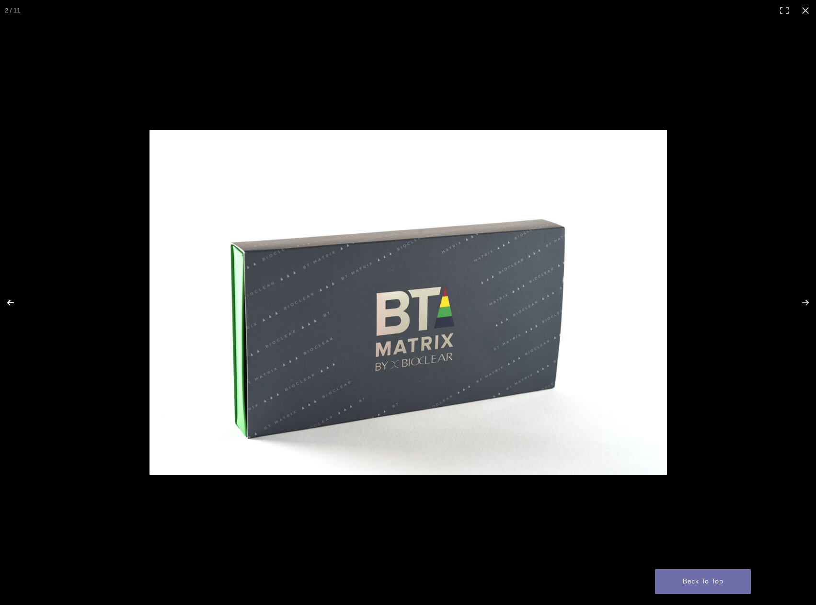
click at [17, 301] on button "Previous (arrow left)" at bounding box center [17, 303] width 34 height 48
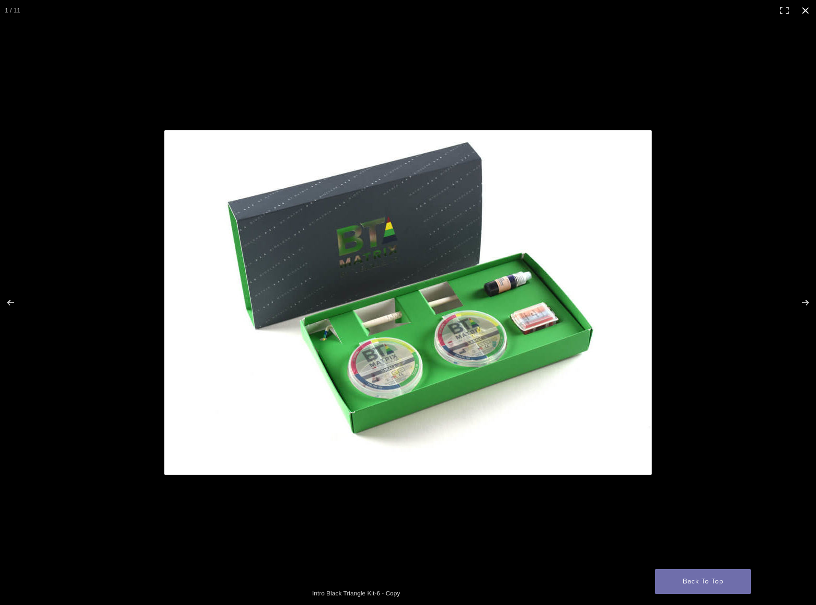
click at [805, 12] on button "Close (Esc)" at bounding box center [805, 10] width 21 height 21
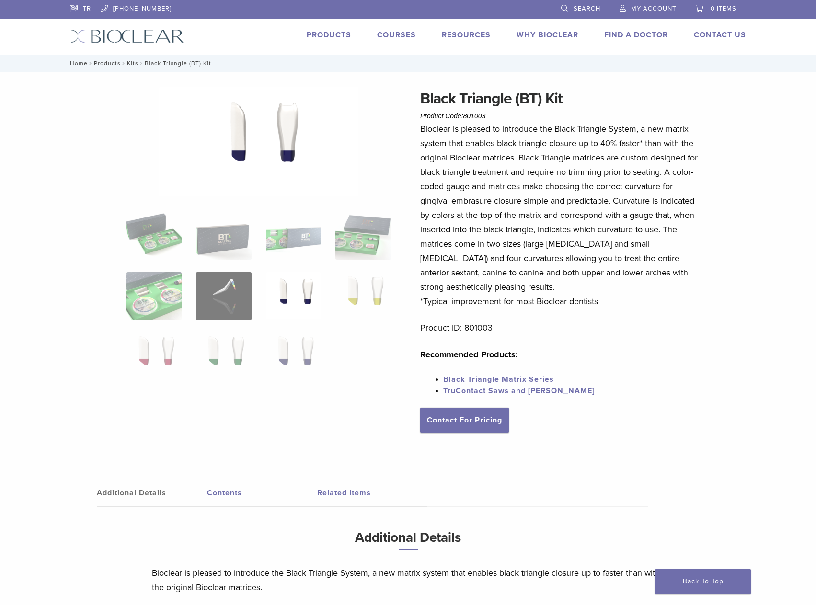
drag, startPoint x: 422, startPoint y: 97, endPoint x: 620, endPoint y: 297, distance: 282.1
click at [620, 297] on div "Black Triangle (BT) Kit Product Code: 801003 $ 470.40 Bioclear is pleased to in…" at bounding box center [561, 273] width 282 height 373
copy div "Black Triangle (BT) Kit Product Code: 801003 $ 470.40 Bioclear is pleased to in…"
